Goal: Find specific page/section: Find specific page/section

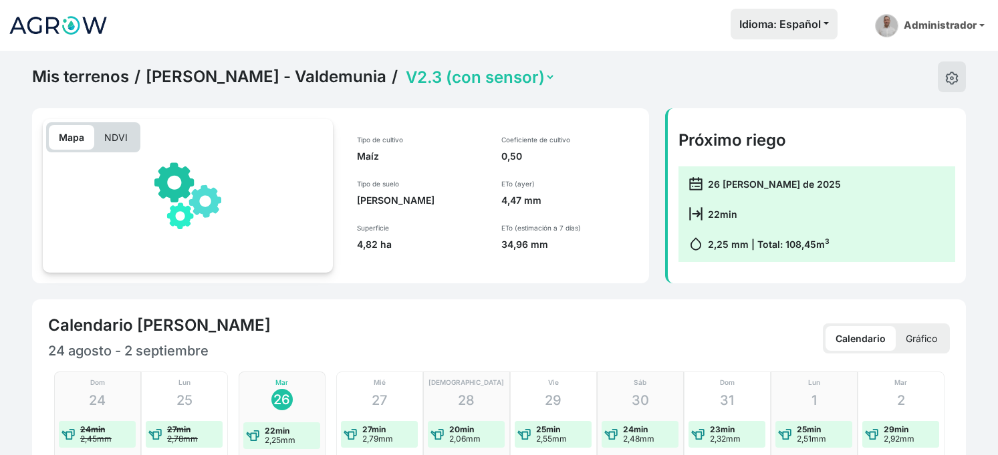
select select "2550"
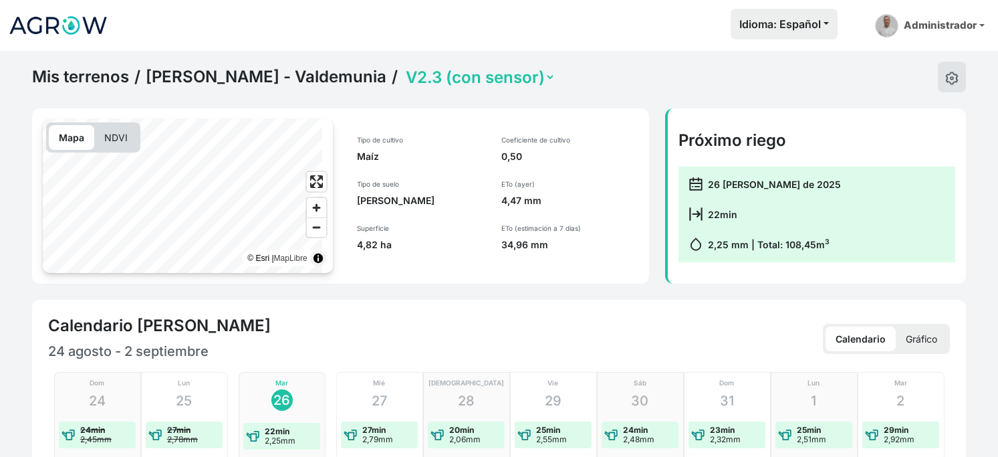
click at [87, 26] on img at bounding box center [58, 25] width 100 height 33
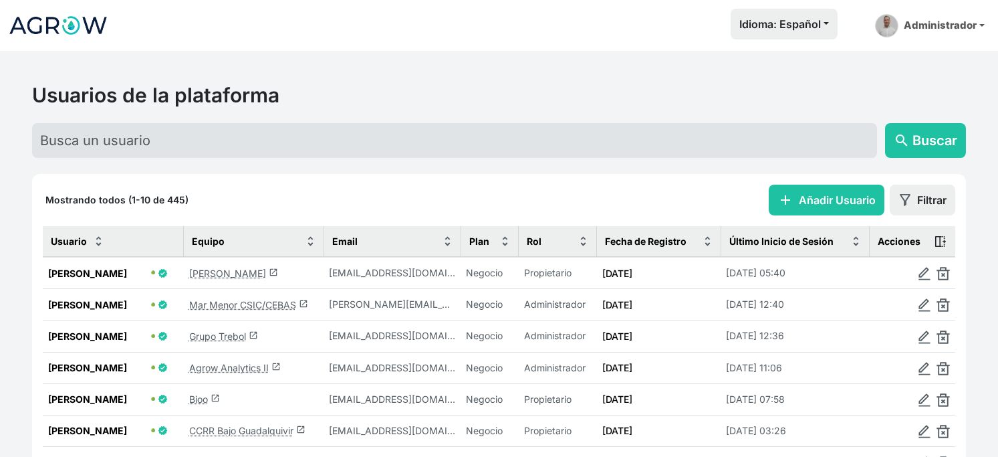
click at [235, 279] on link "[PERSON_NAME] launch" at bounding box center [233, 272] width 89 height 11
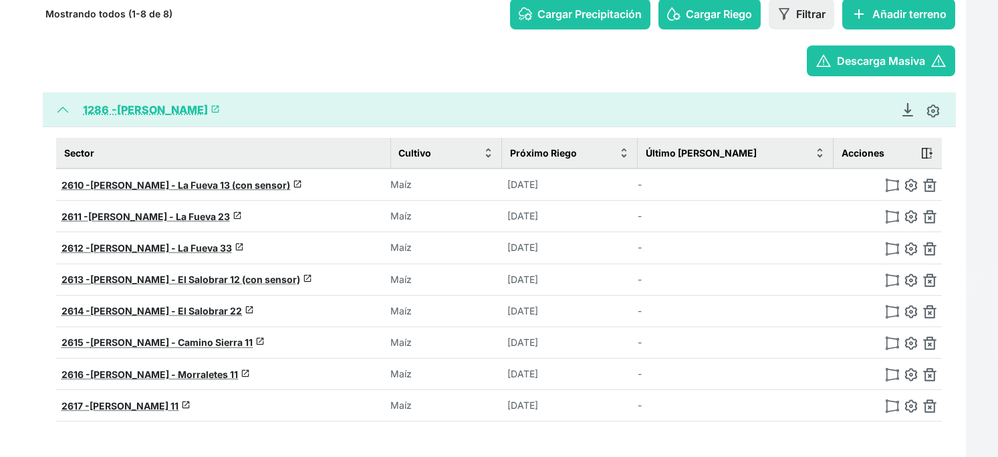
scroll to position [223, 0]
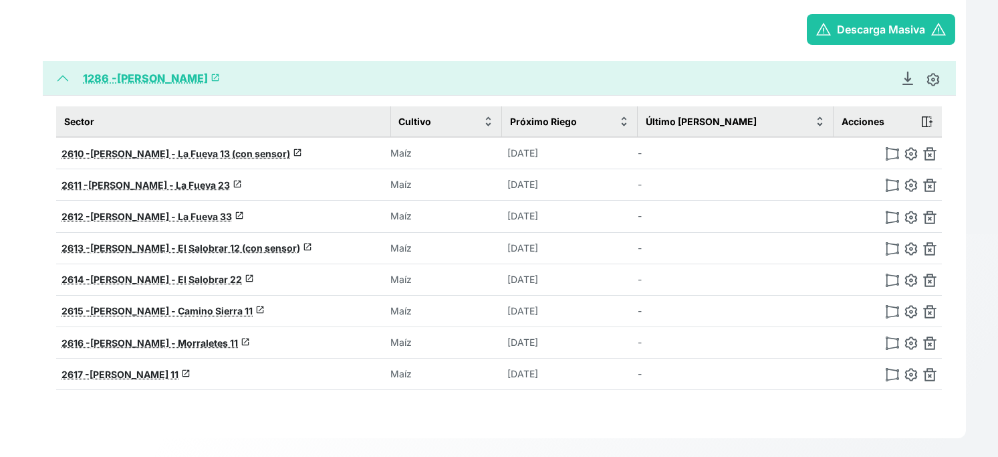
click at [213, 159] on span "[PERSON_NAME] - La Fueva 13 (con sensor)" at bounding box center [190, 153] width 200 height 11
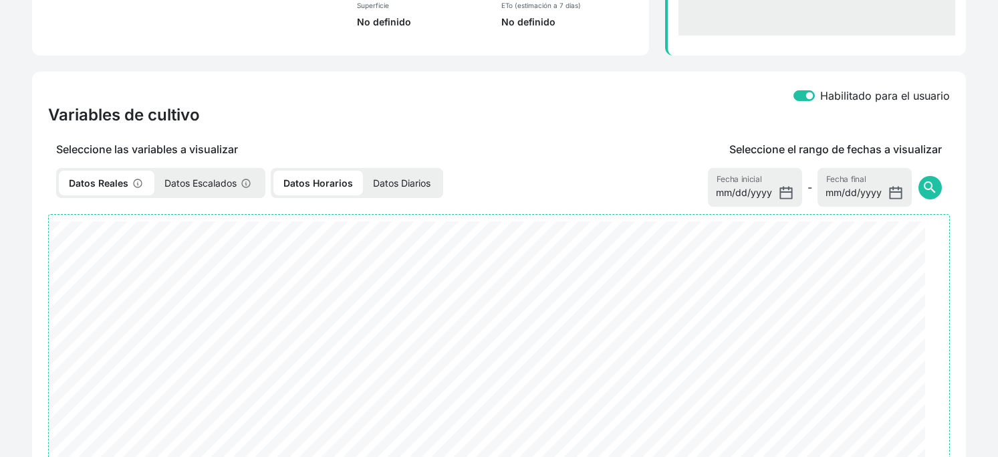
select select "2610"
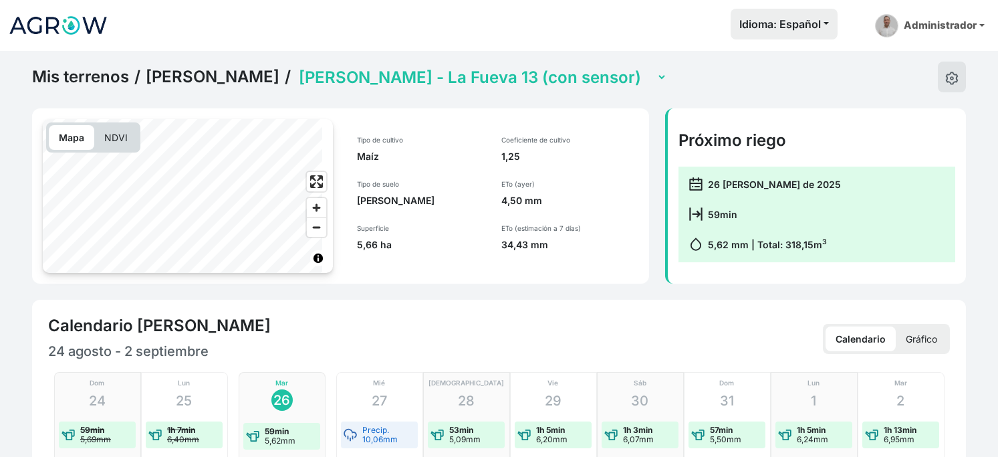
click at [104, 87] on link "Mis terrenos" at bounding box center [80, 77] width 97 height 20
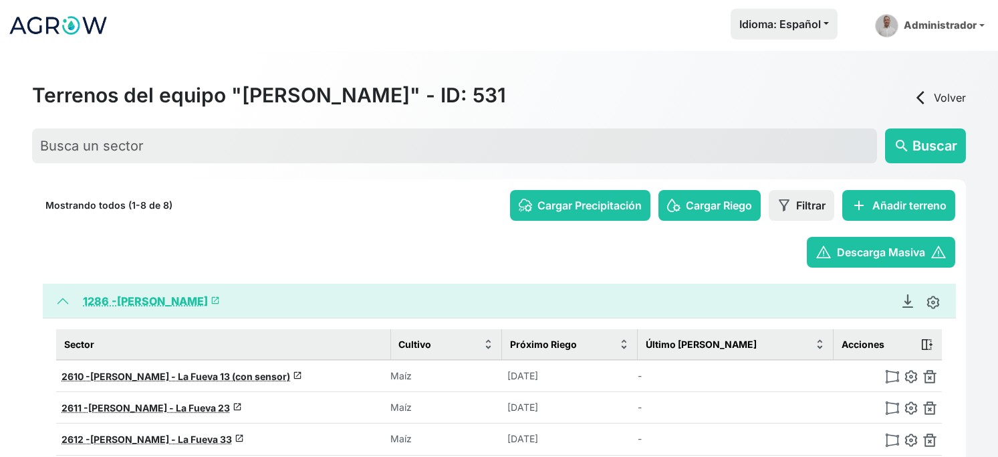
click at [185, 392] on th "2610 - [PERSON_NAME] - La Fueva 13 (con sensor) launch" at bounding box center [223, 376] width 334 height 32
click at [187, 382] on span "[PERSON_NAME] - La Fueva 13 (con sensor)" at bounding box center [190, 375] width 200 height 11
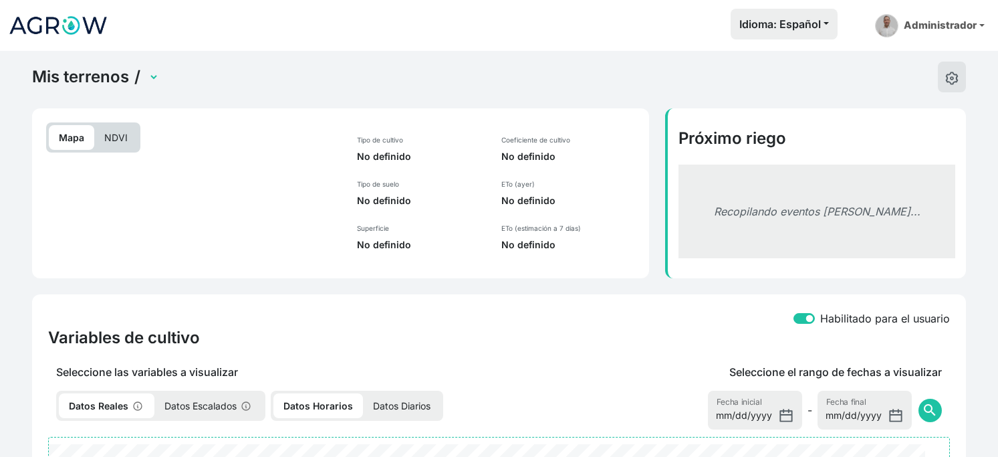
select select "2610"
